Goal: Information Seeking & Learning: Learn about a topic

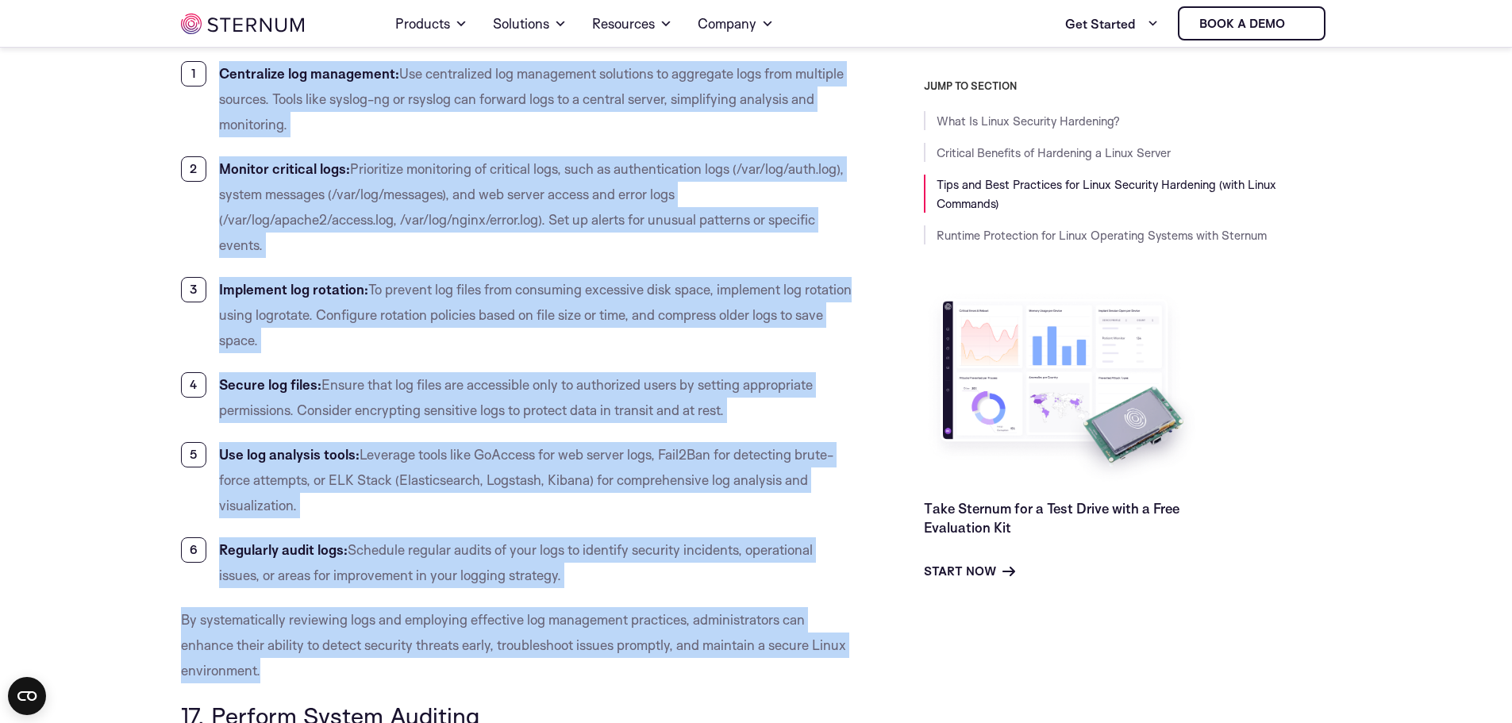
scroll to position [12957, 0]
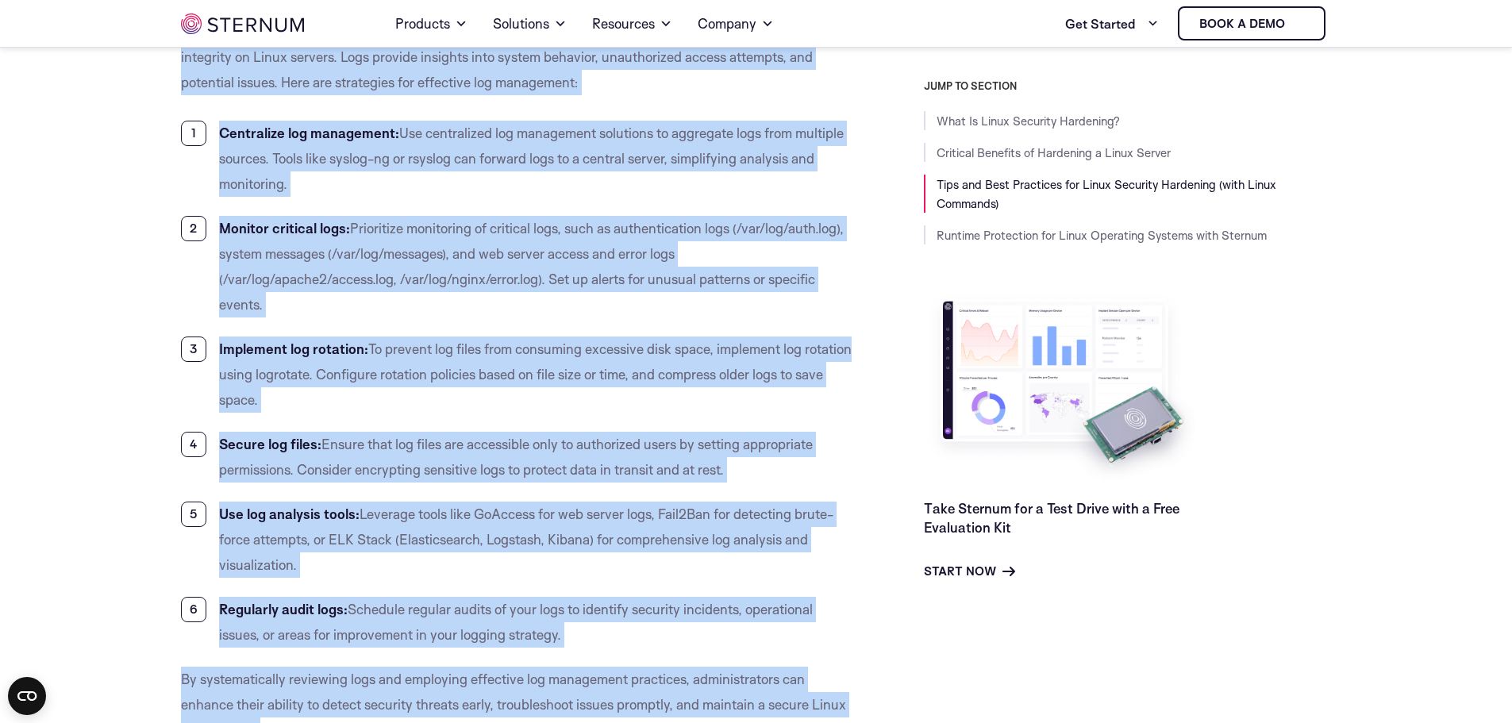
click at [808, 197] on li "Centralize log management: Use centralized log management solutions to aggregat…" at bounding box center [517, 159] width 672 height 76
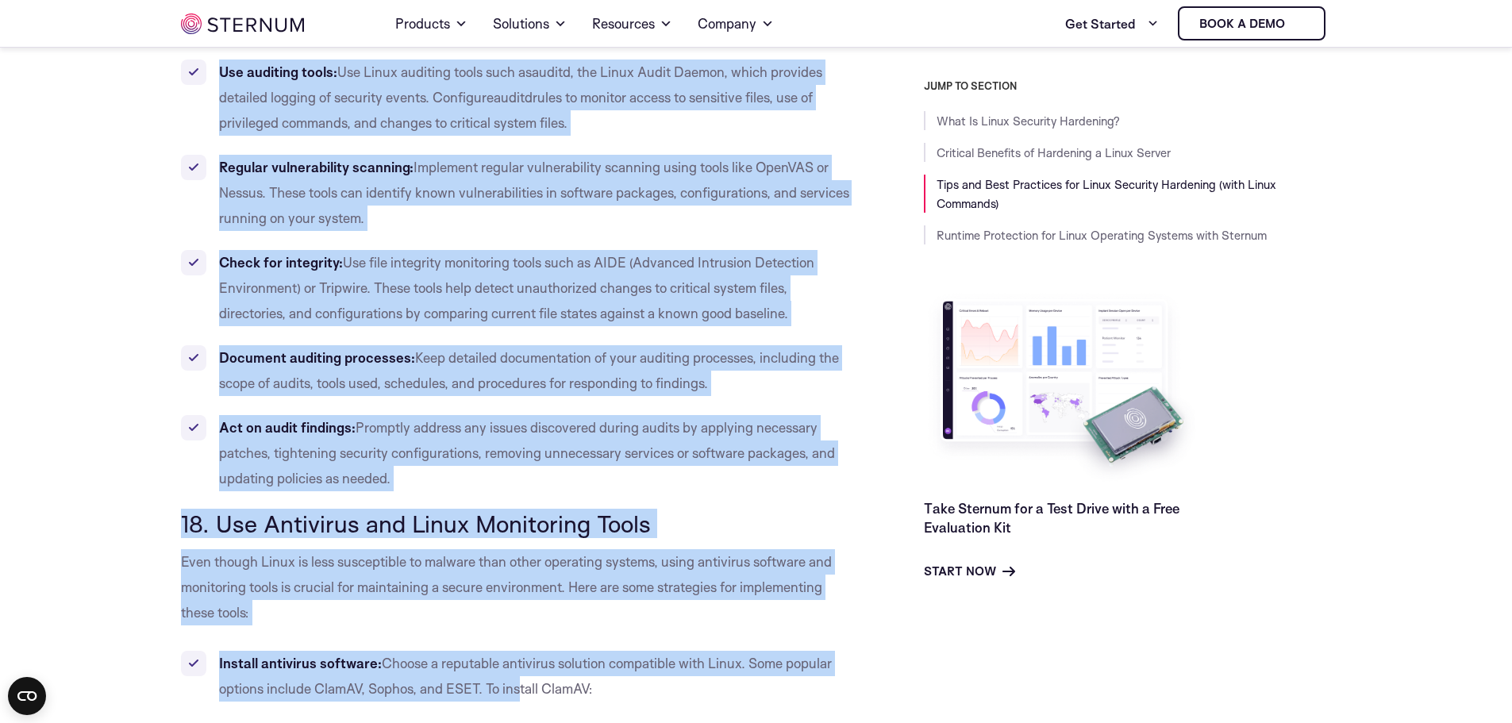
scroll to position [13958, 0]
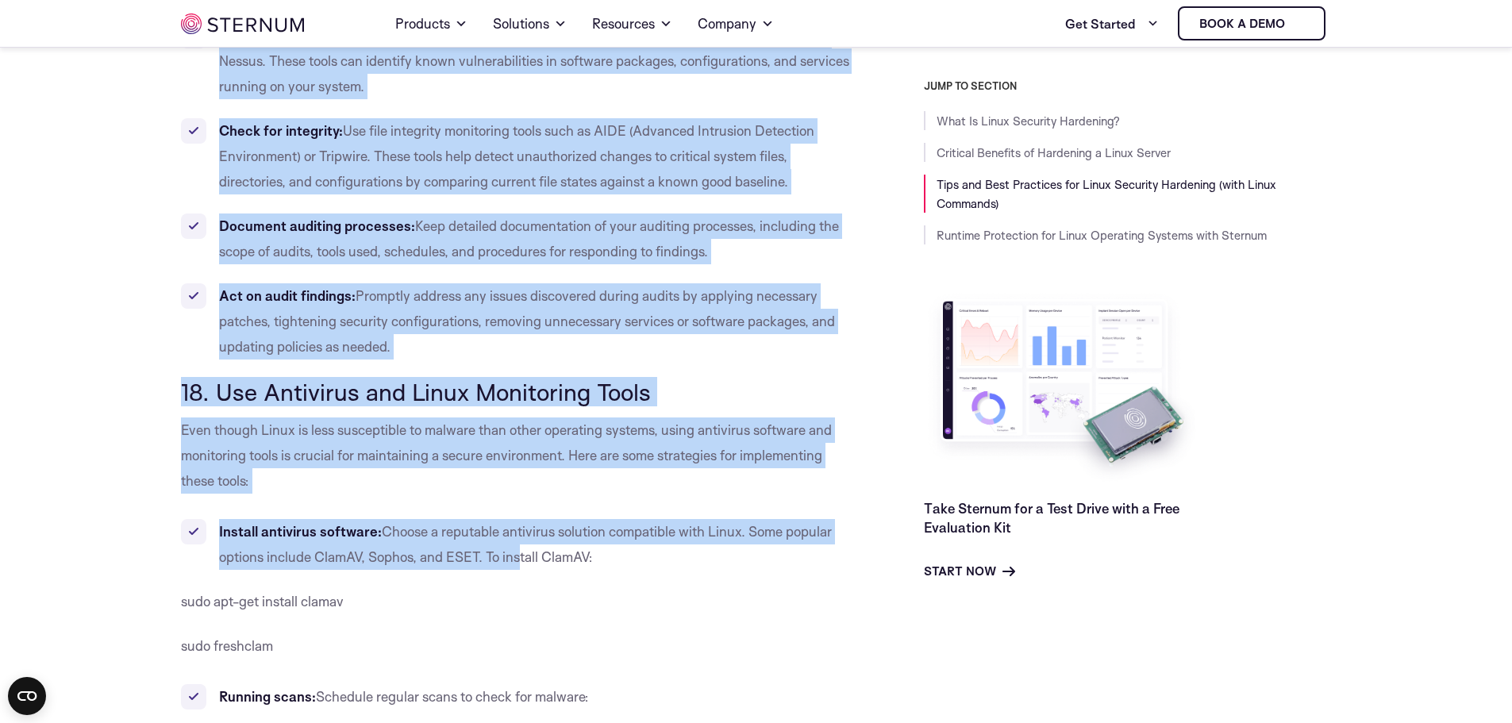
drag, startPoint x: 210, startPoint y: 322, endPoint x: 509, endPoint y: 376, distance: 303.5
copy div "Loremip Dolors Ametcons Adipiscing elitse doeiusmo te in utlaboree dolorema ali…"
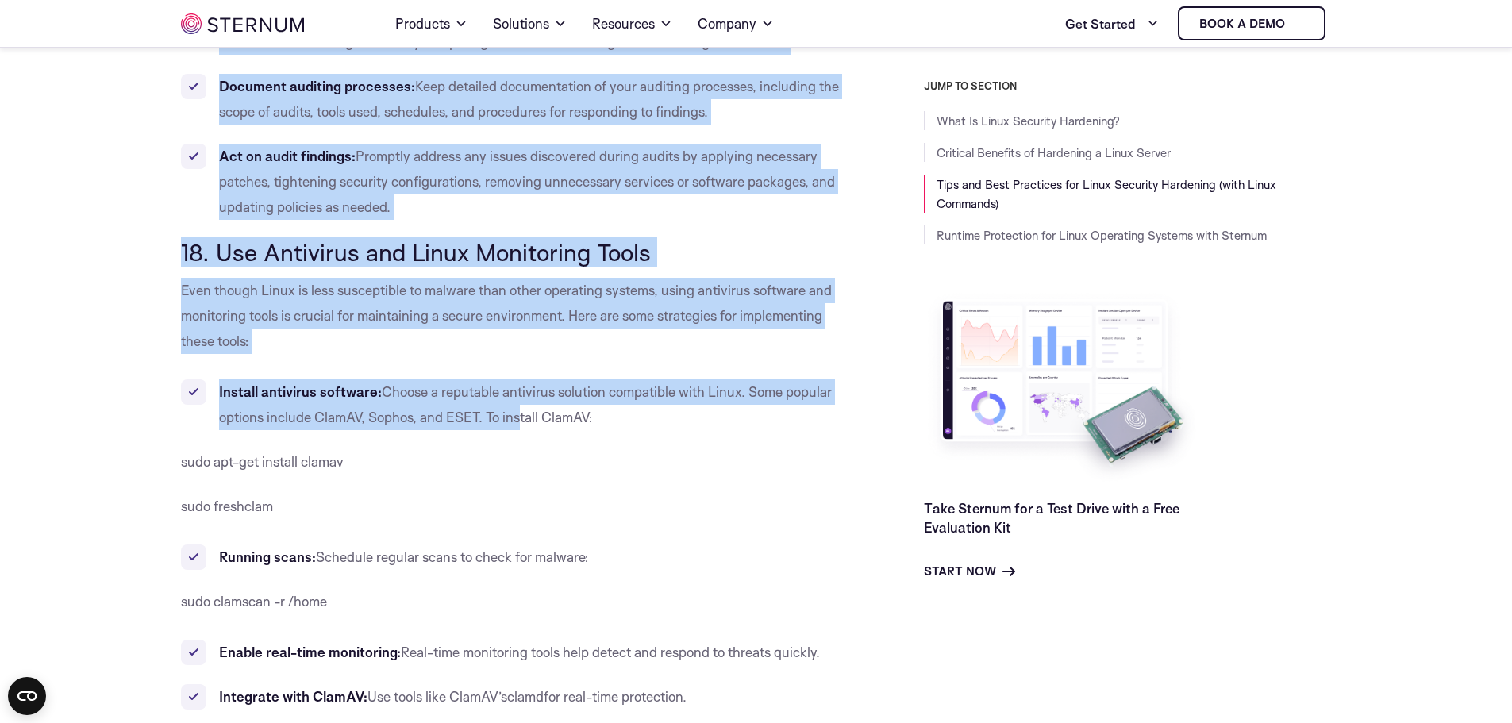
scroll to position [14037, 0]
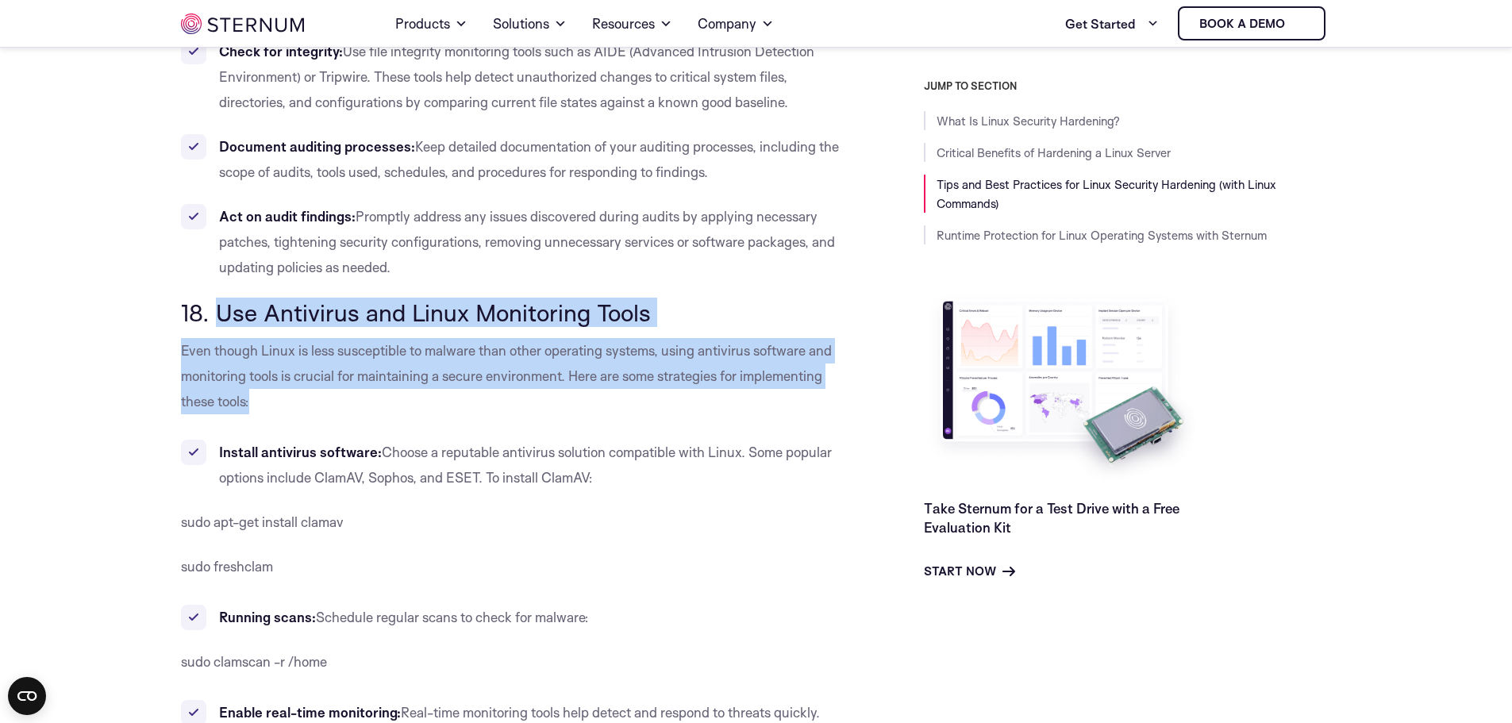
drag, startPoint x: 213, startPoint y: 335, endPoint x: 317, endPoint y: 421, distance: 134.8
copy div "Use Antivirus and Linux Monitoring Tools Even though Linux is less susceptible …"
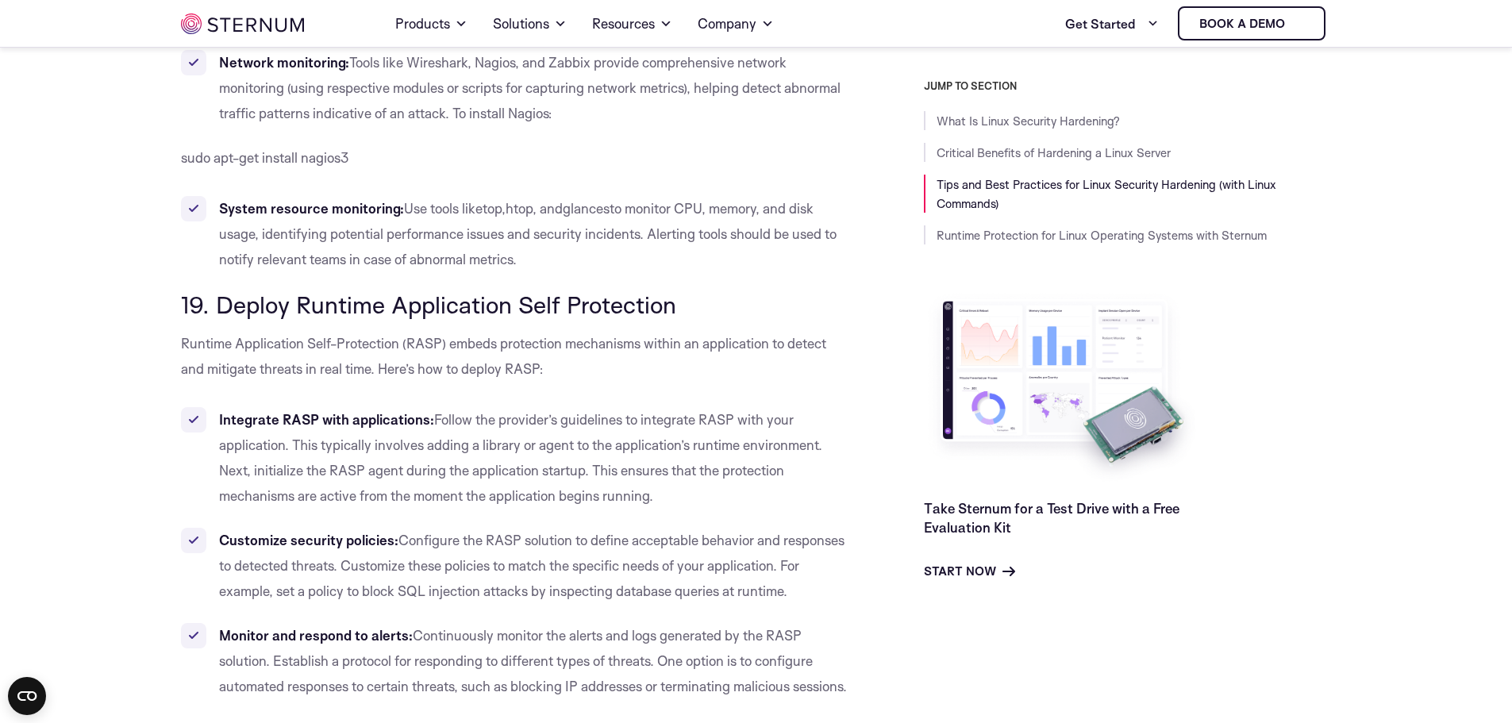
scroll to position [15387, 0]
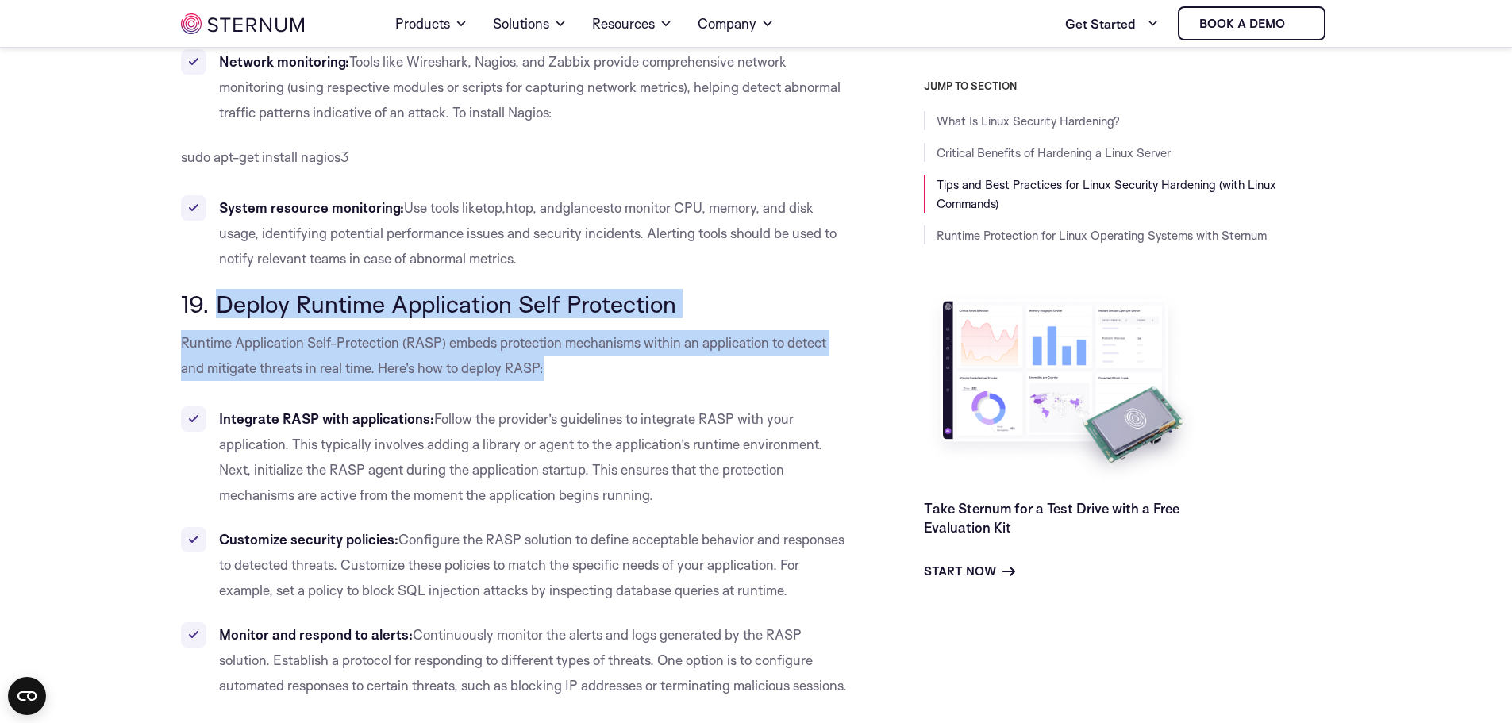
drag, startPoint x: 213, startPoint y: 328, endPoint x: 579, endPoint y: 394, distance: 371.8
copy div "Deploy Runtime Application Self Protection Runtime Application Self-Protection …"
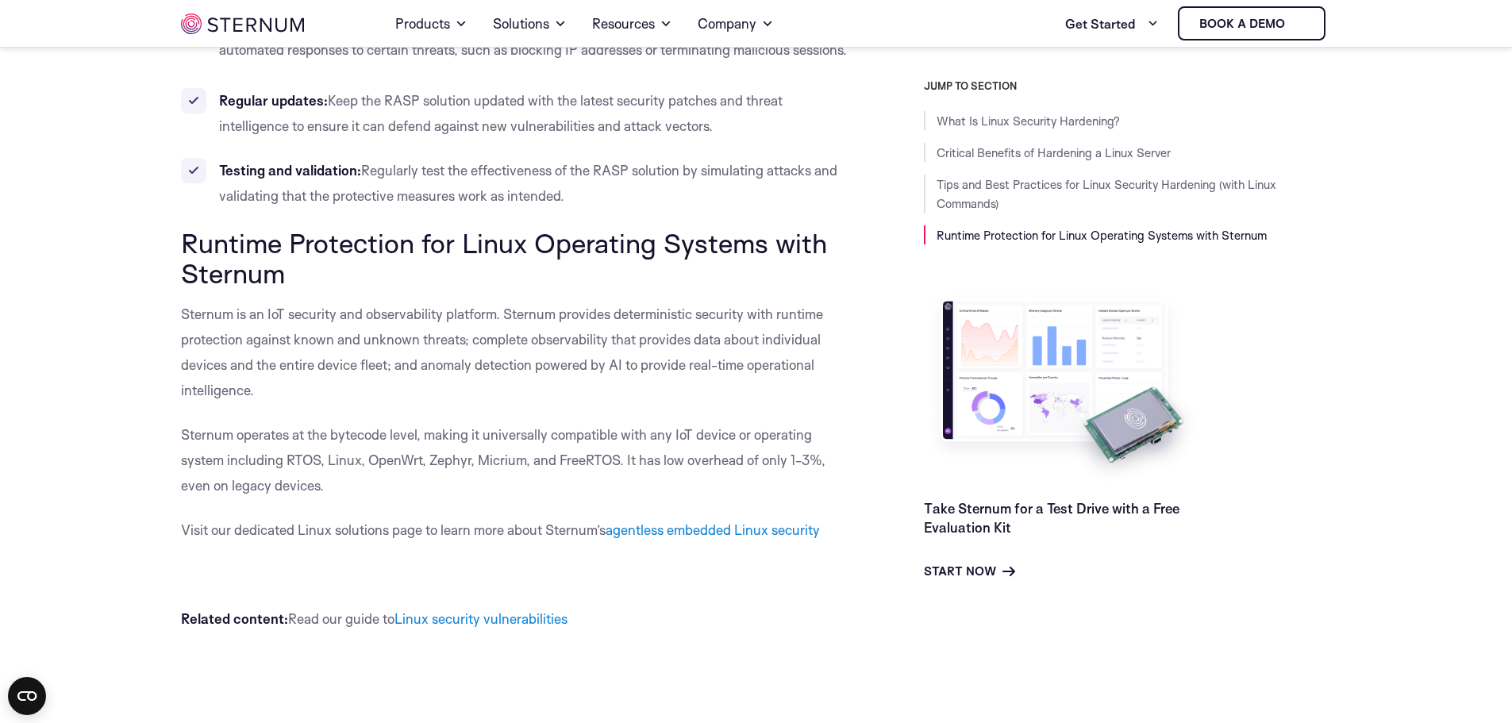
scroll to position [16022, 0]
